Goal: Information Seeking & Learning: Learn about a topic

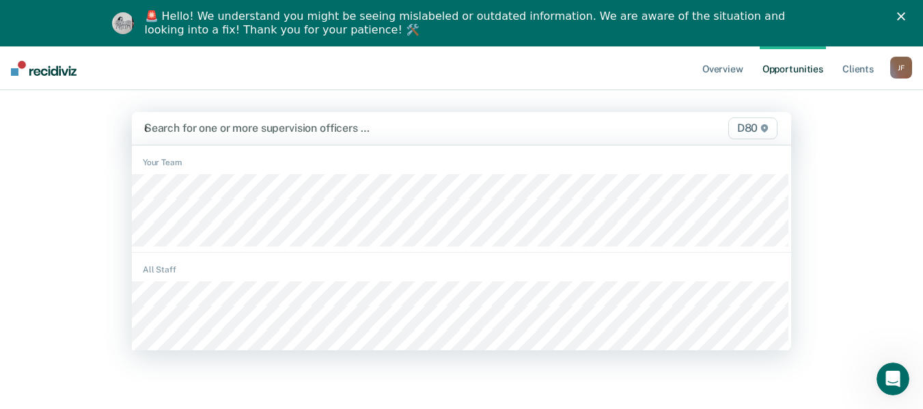
type input "ed"
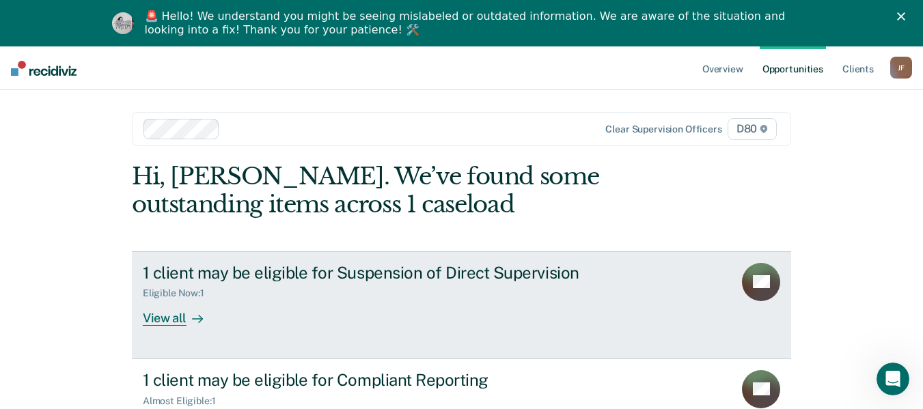
scroll to position [57, 0]
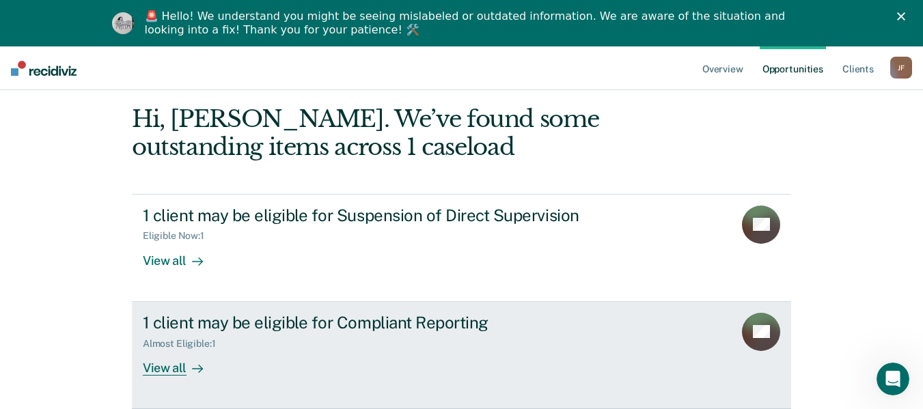
click at [254, 326] on div "1 client may be eligible for Compliant Reporting" at bounding box center [383, 323] width 480 height 20
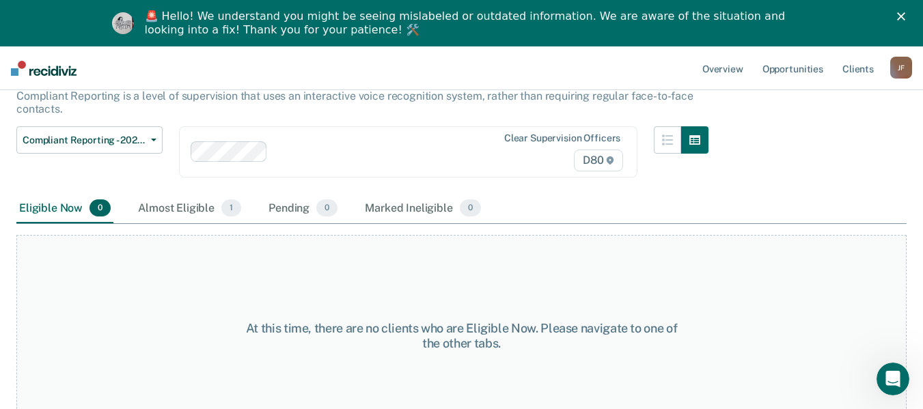
scroll to position [118, 0]
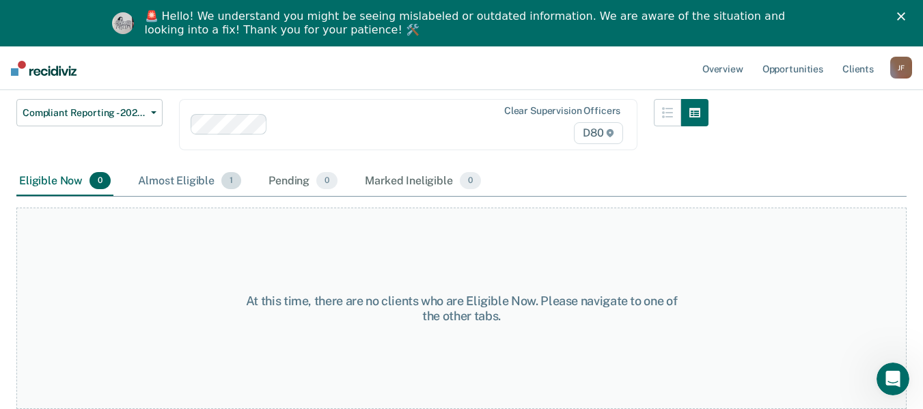
click at [209, 182] on div "Almost Eligible 1" at bounding box center [189, 182] width 109 height 30
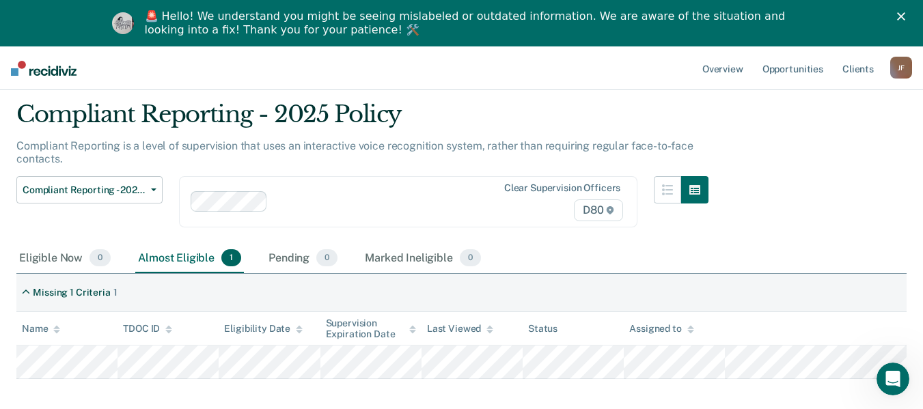
scroll to position [109, 0]
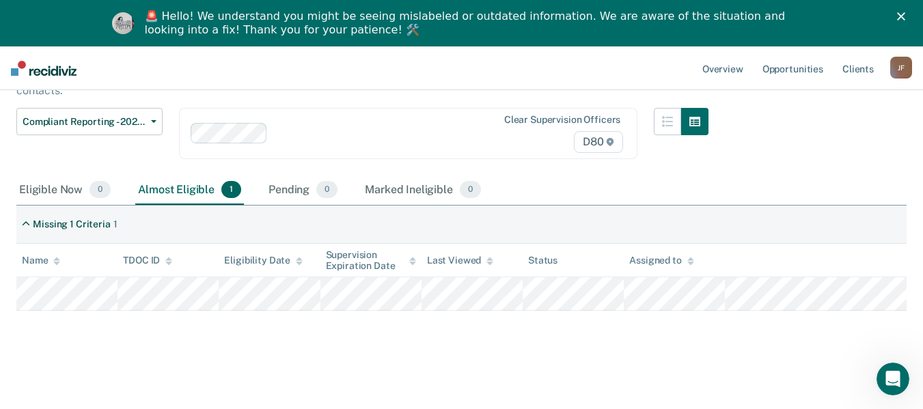
click at [199, 189] on div "Almost Eligible 1" at bounding box center [189, 191] width 109 height 30
click at [308, 195] on div "Pending 0" at bounding box center [303, 191] width 74 height 30
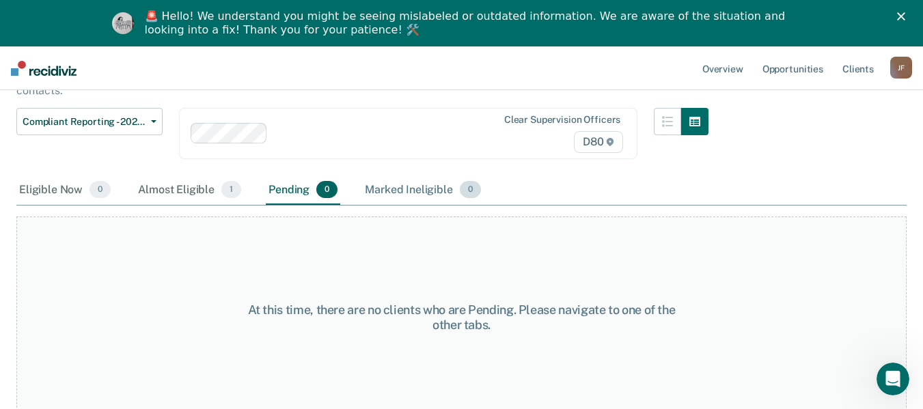
click at [383, 193] on div "Marked Ineligible 0" at bounding box center [423, 191] width 122 height 30
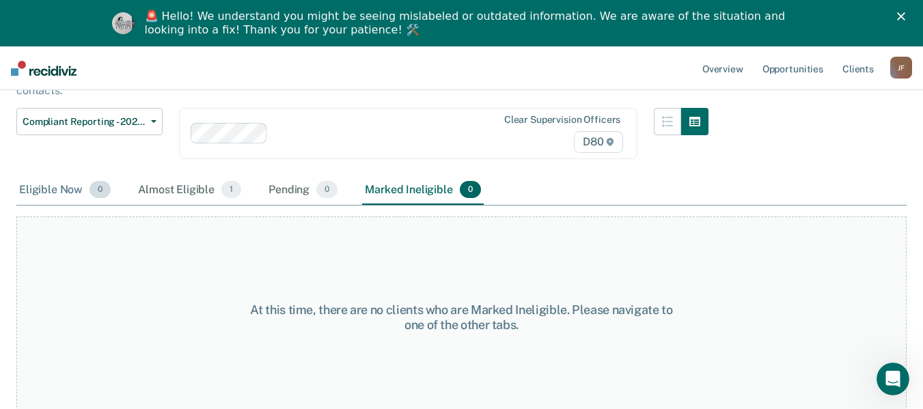
click at [55, 195] on div "Eligible Now 0" at bounding box center [64, 191] width 97 height 30
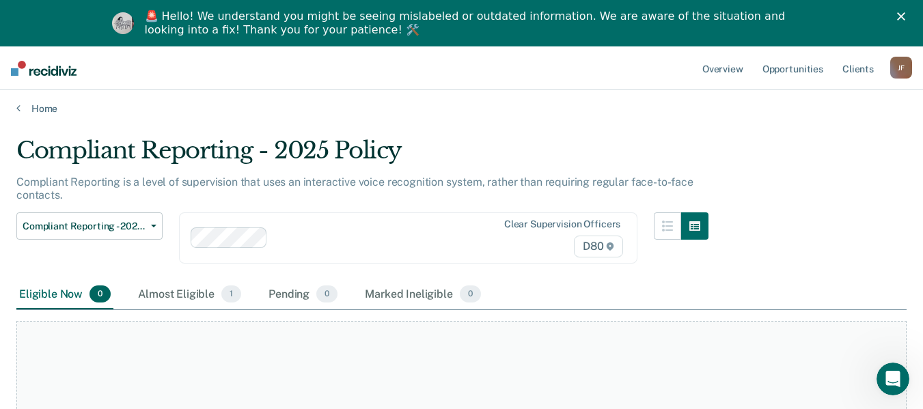
scroll to position [0, 0]
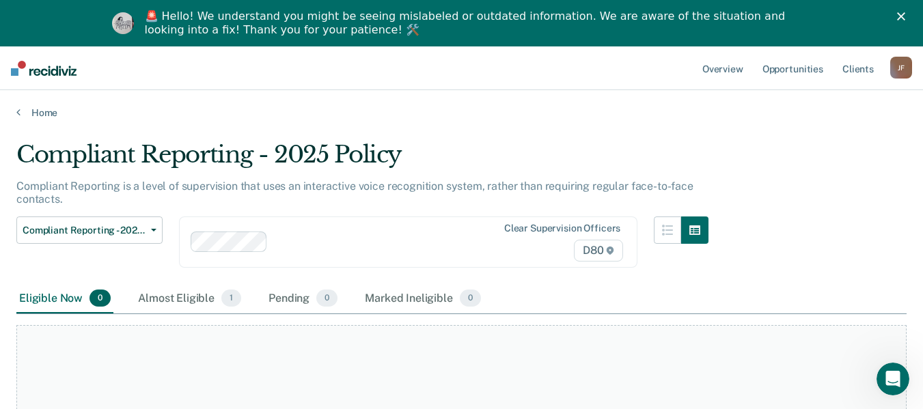
drag, startPoint x: 170, startPoint y: 294, endPoint x: 249, endPoint y: 276, distance: 81.2
click at [171, 294] on div "Almost Eligible 1" at bounding box center [189, 299] width 109 height 30
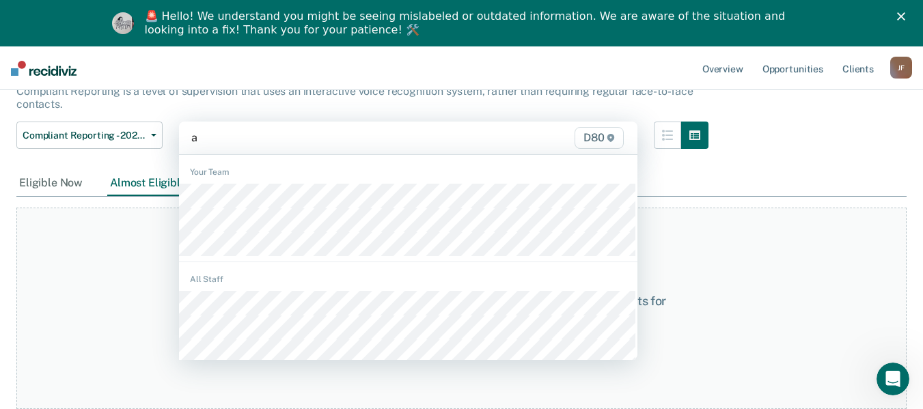
scroll to position [95, 0]
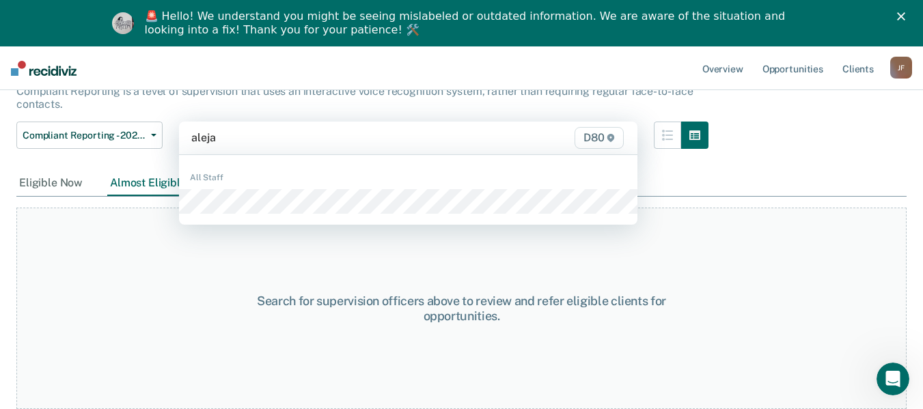
type input "alejan"
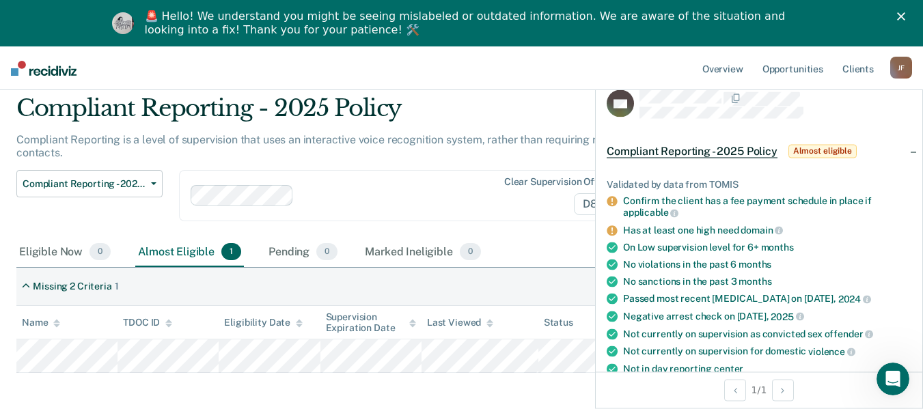
scroll to position [0, 0]
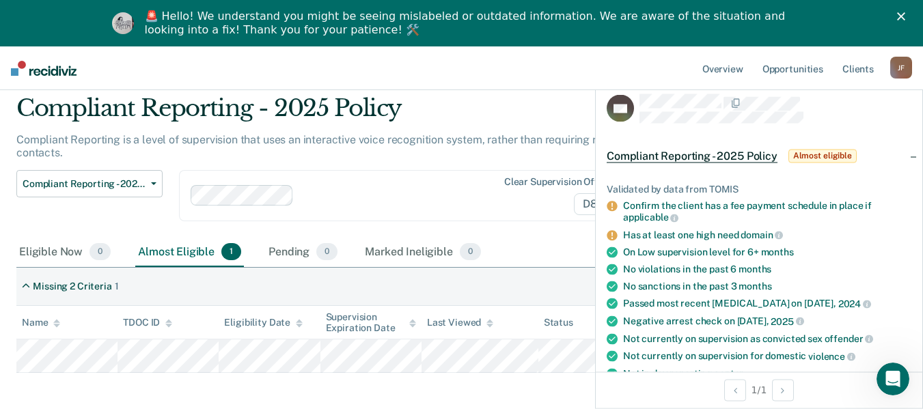
click at [493, 400] on main "Compliant Reporting - 2025 Policy Compliant Reporting is a level of supervision…" at bounding box center [461, 238] width 923 height 333
click at [277, 247] on div "Pending 0" at bounding box center [303, 253] width 74 height 30
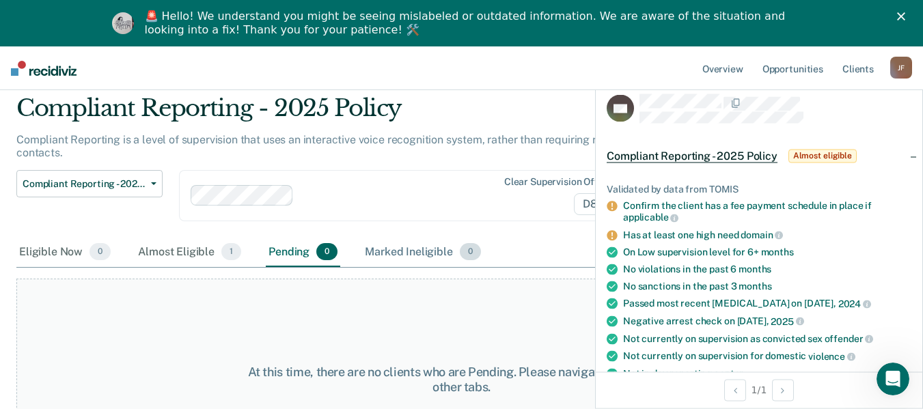
click at [428, 255] on div "Marked Ineligible 0" at bounding box center [423, 253] width 122 height 30
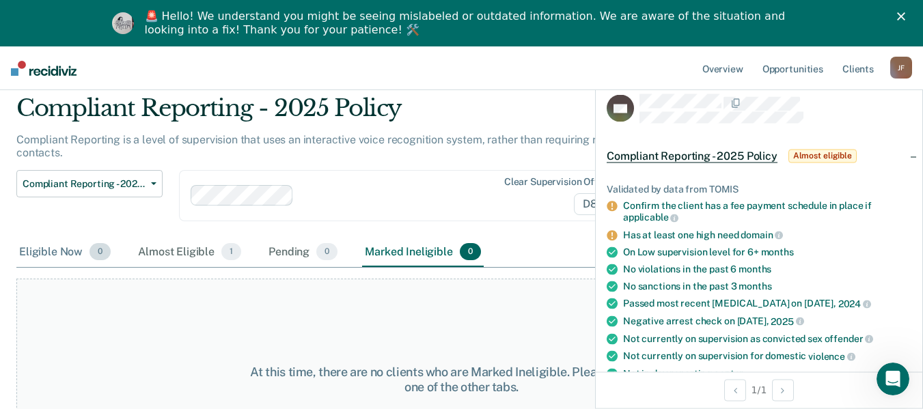
click at [63, 250] on div "Eligible Now 0" at bounding box center [64, 253] width 97 height 30
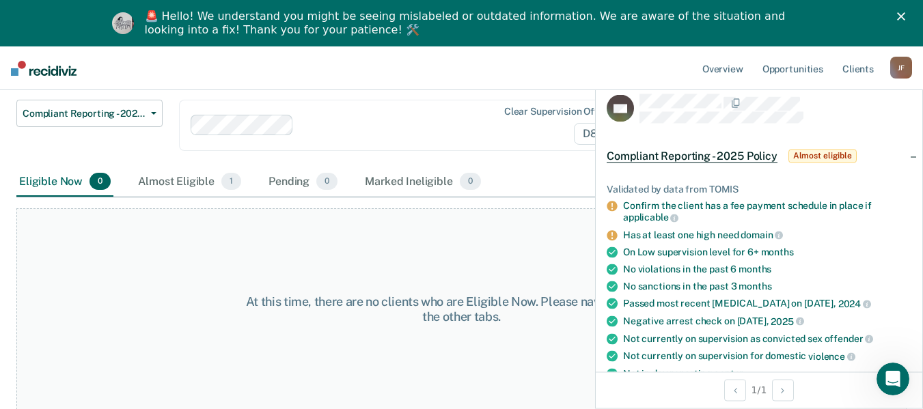
scroll to position [118, 0]
click at [533, 164] on div "Compliant Reporting - 2025 Policy Supervision Level Downgrade Suspension of Dir…" at bounding box center [362, 133] width 692 height 68
click at [905, 155] on div "Compliant Reporting - 2025 Policy Almost eligible" at bounding box center [759, 156] width 327 height 44
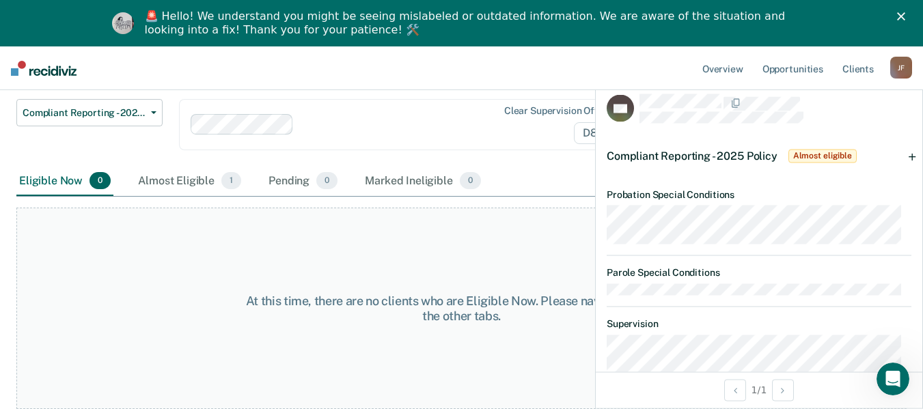
click at [526, 125] on div "Clear supervision officers D80" at bounding box center [560, 124] width 130 height 39
click at [151, 143] on div "Compliant Reporting - 2025 Policy Supervision Level Downgrade Suspension of Dir…" at bounding box center [89, 134] width 146 height 68
click at [189, 174] on div "Almost Eligible 1" at bounding box center [189, 183] width 109 height 30
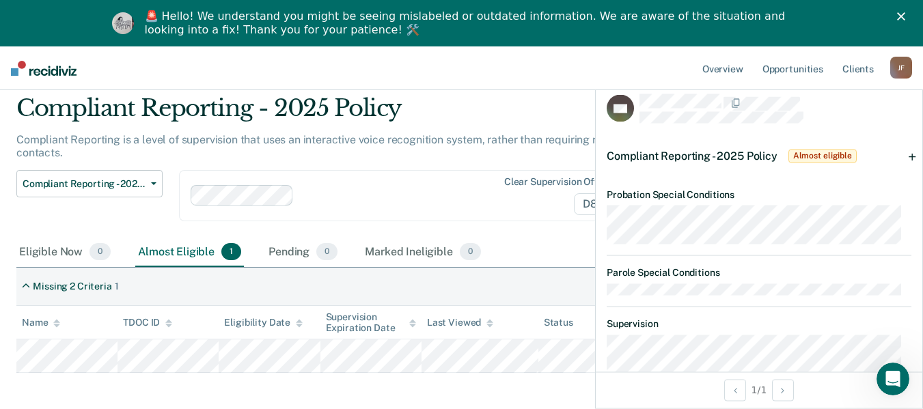
scroll to position [63, 0]
click at [335, 195] on div "Clear supervision officers D80" at bounding box center [408, 195] width 458 height 51
click at [247, 202] on div "Clear supervision officers D80" at bounding box center [408, 195] width 458 height 51
click at [167, 269] on div "Missing 2 Criteria 1" at bounding box center [461, 287] width 890 height 38
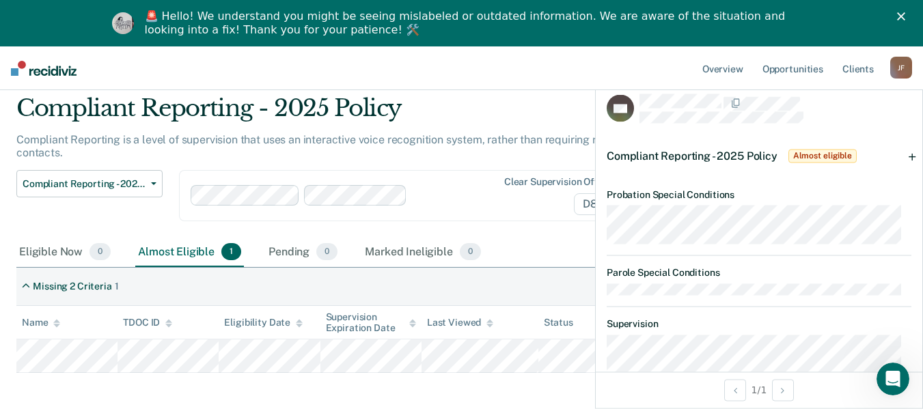
click at [258, 194] on div "Clear supervision officers D80" at bounding box center [408, 195] width 458 height 51
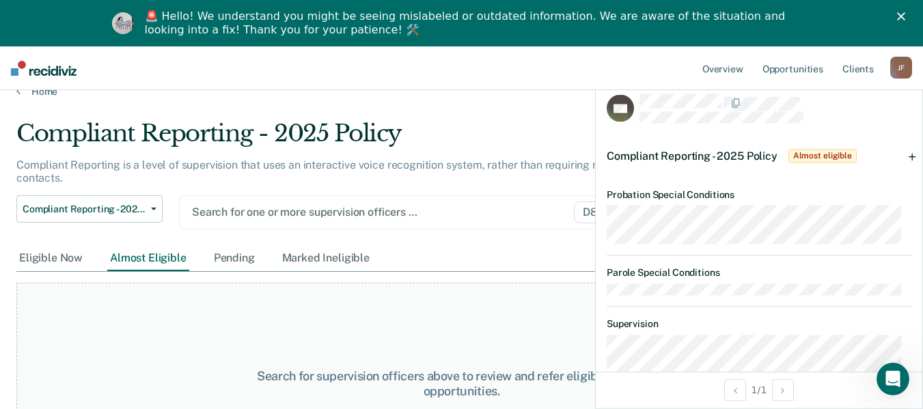
scroll to position [0, 0]
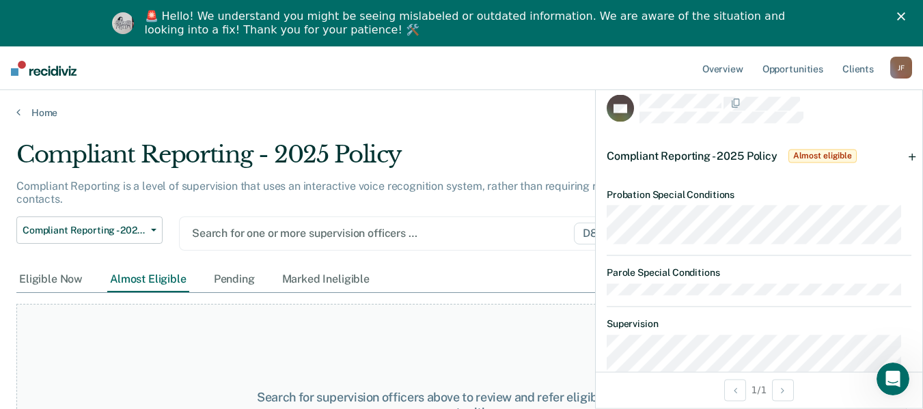
click at [564, 139] on main "Compliant Reporting - 2025 Policy Compliant Reporting is a level of supervision…" at bounding box center [461, 285] width 923 height 333
click at [309, 229] on div "Search for one or more supervision officers … D80" at bounding box center [408, 234] width 458 height 34
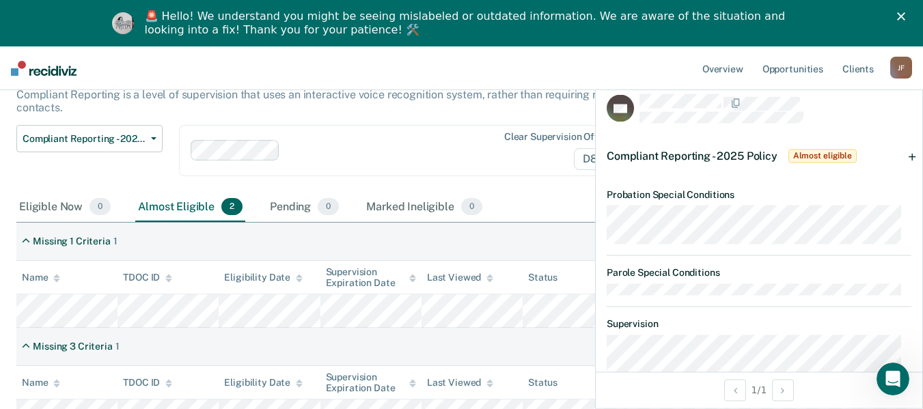
scroll to position [115, 0]
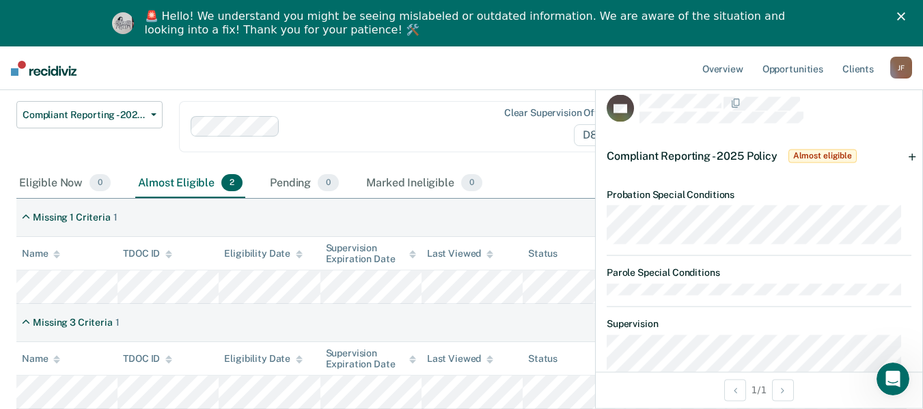
click at [534, 134] on div "Clear supervision officers D80" at bounding box center [560, 126] width 130 height 39
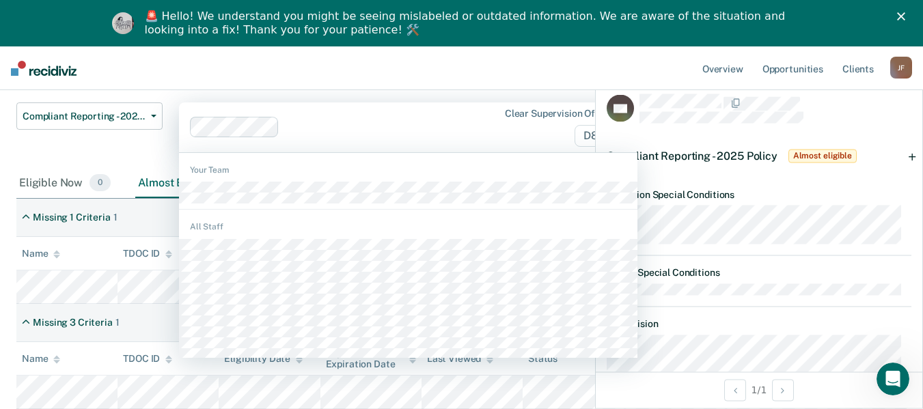
scroll to position [114, 0]
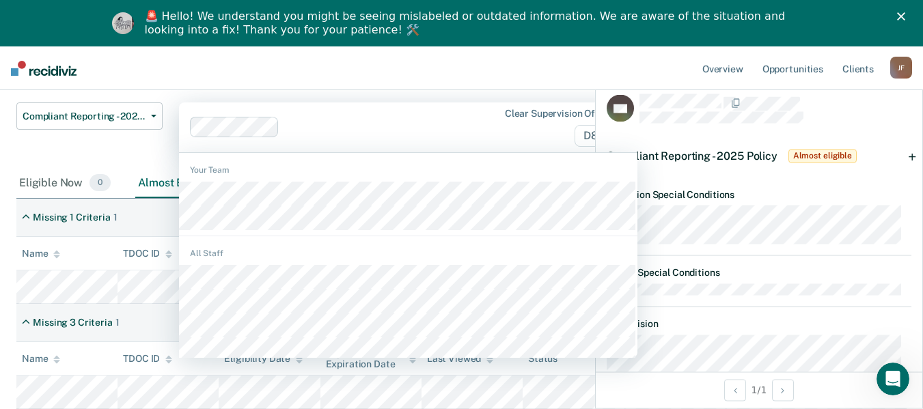
click at [152, 219] on div "Missing 1 Criteria 1" at bounding box center [461, 218] width 890 height 38
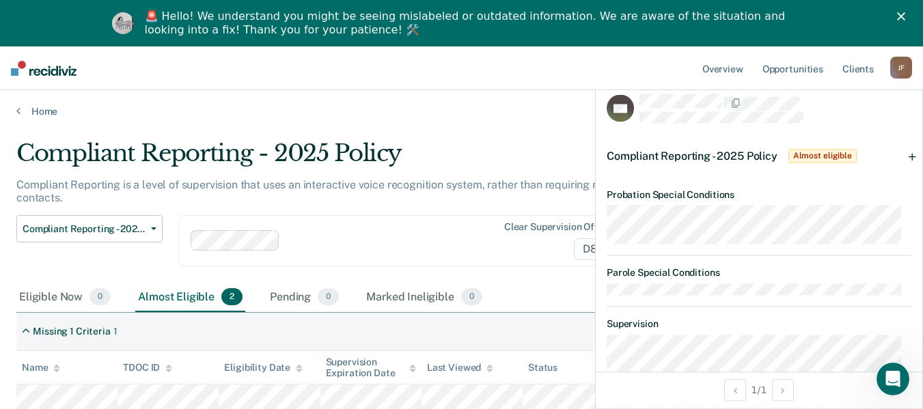
scroll to position [0, 0]
click at [471, 111] on link "Home" at bounding box center [461, 113] width 890 height 12
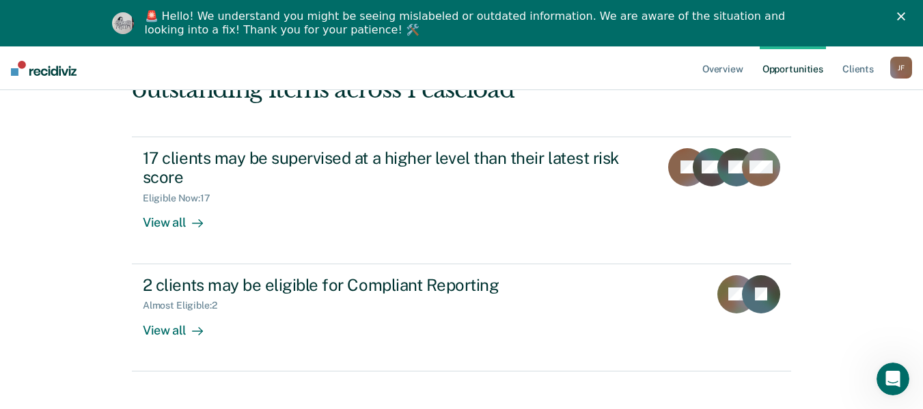
scroll to position [132, 0]
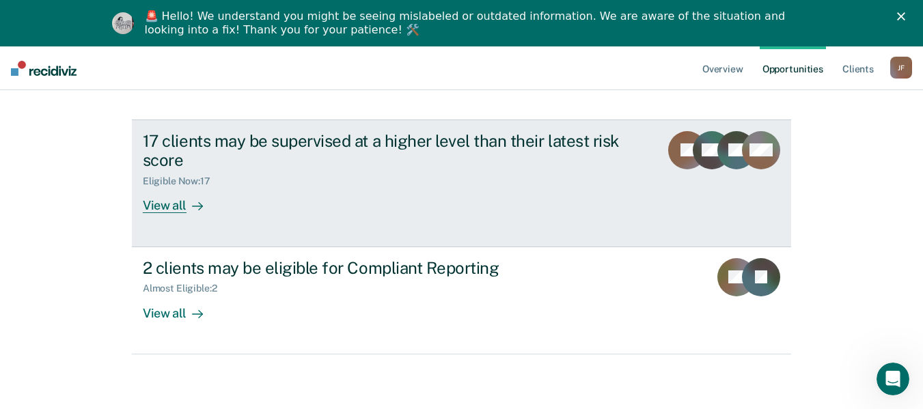
click at [170, 197] on div "View all" at bounding box center [181, 200] width 77 height 27
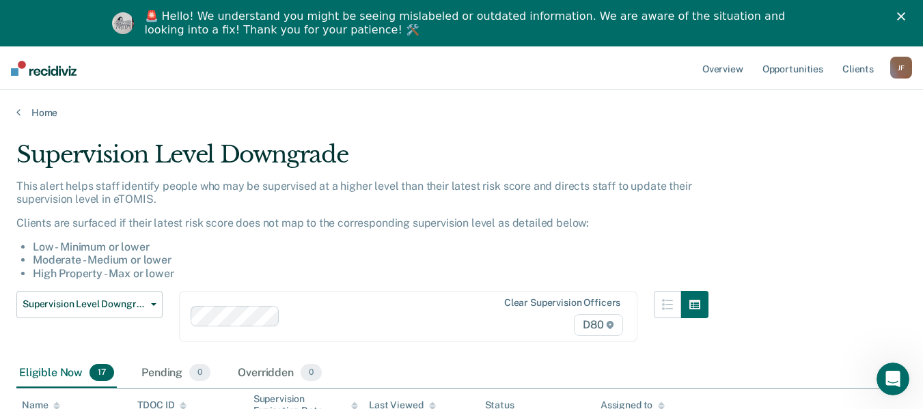
click at [905, 17] on icon "Close" at bounding box center [901, 16] width 8 height 8
